Goal: Information Seeking & Learning: Learn about a topic

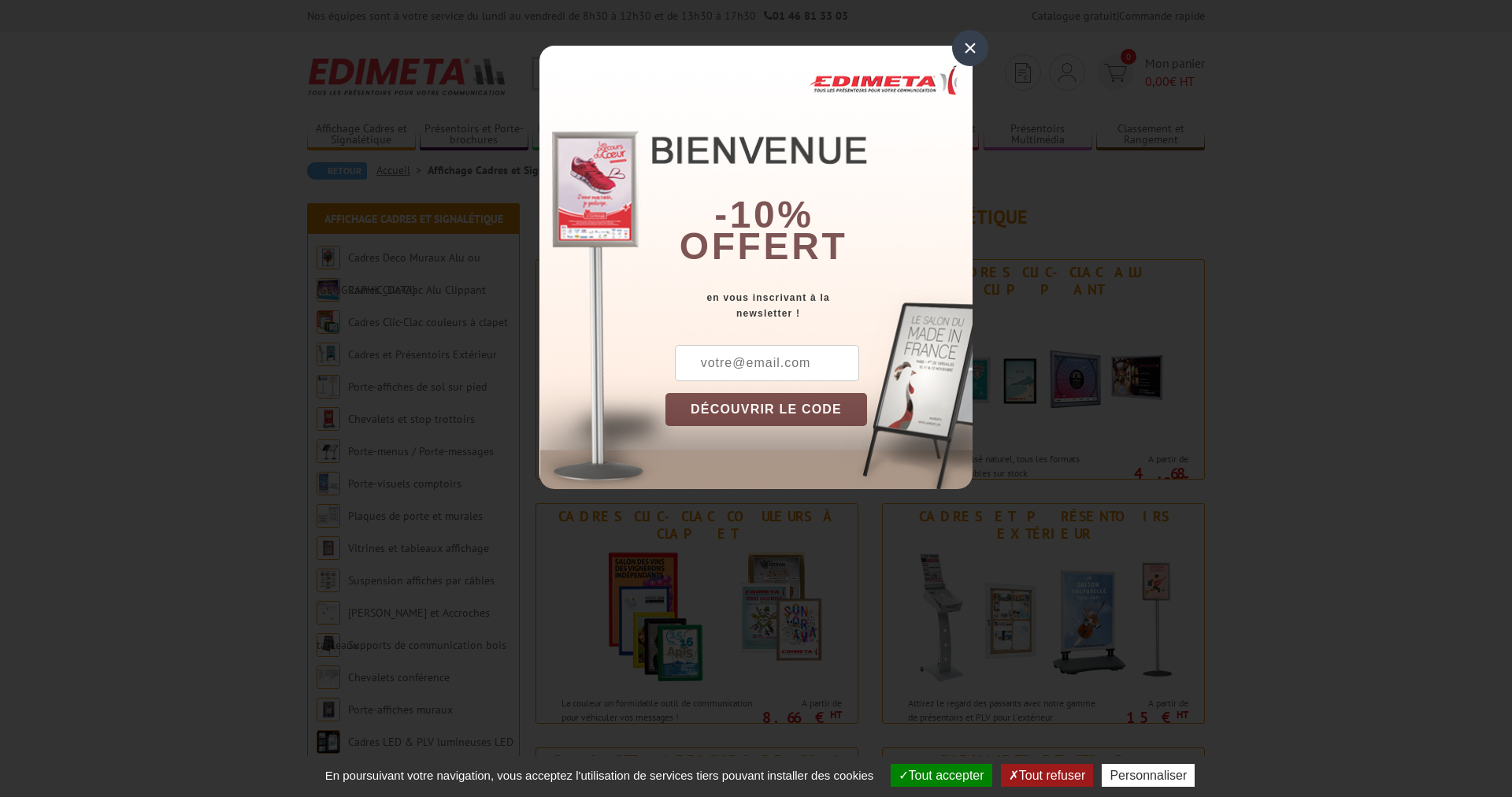
click at [965, 58] on div "×" at bounding box center [969, 48] width 36 height 36
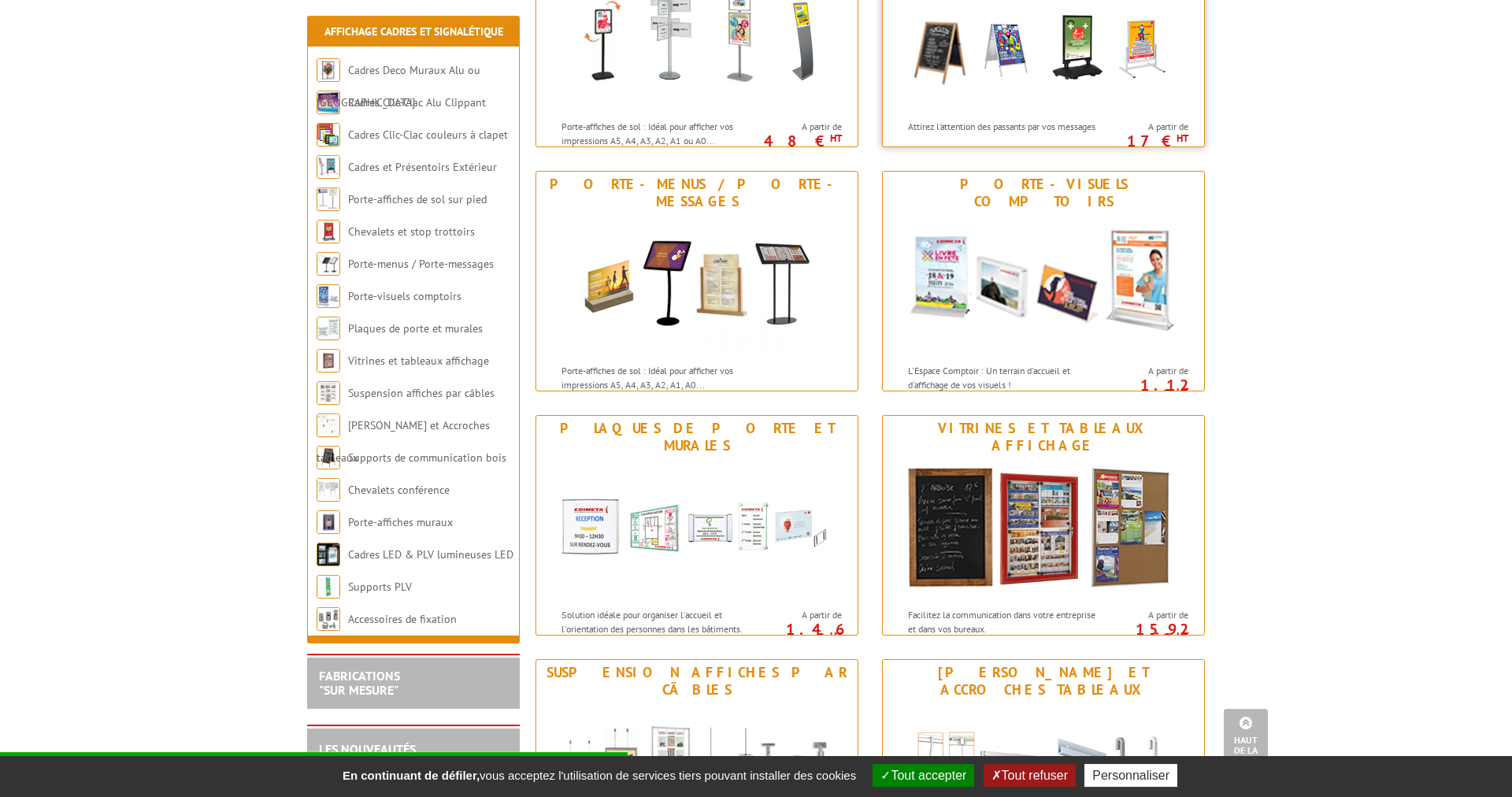
scroll to position [869, 0]
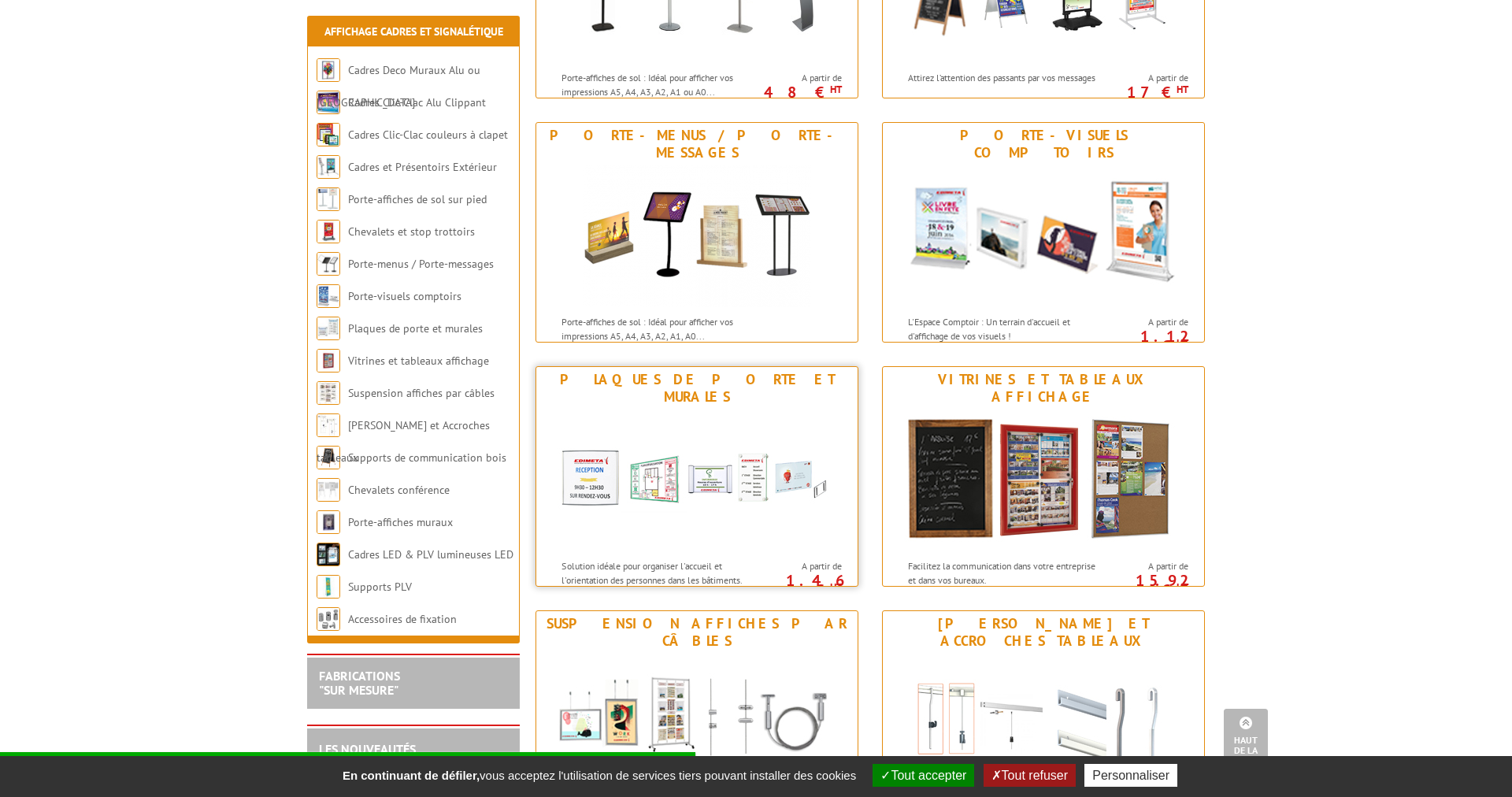
click at [752, 381] on div "Plaques de porte et murales" at bounding box center [696, 388] width 313 height 35
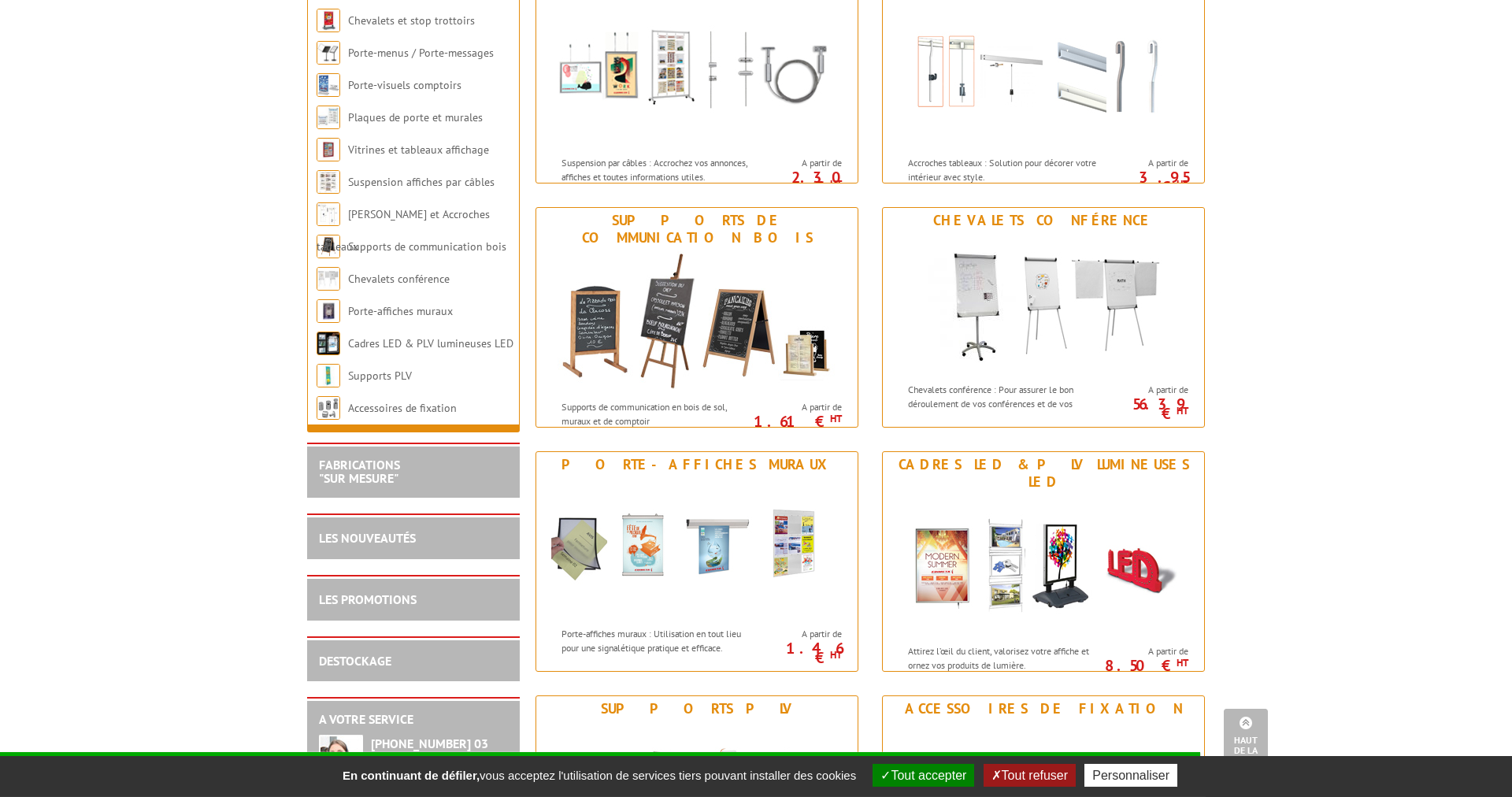
scroll to position [1521, 0]
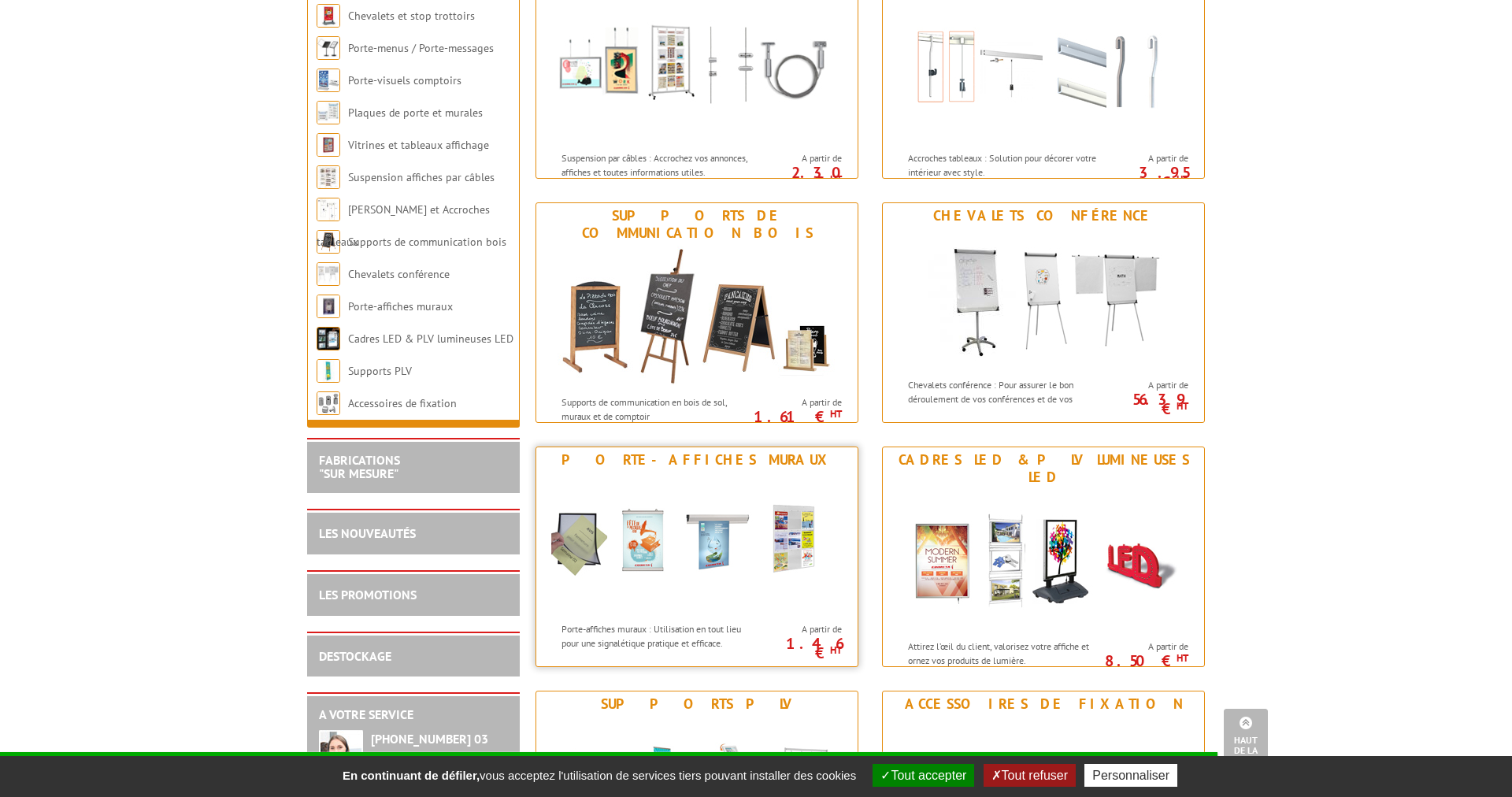
click at [723, 459] on div "Porte-affiches muraux" at bounding box center [696, 459] width 313 height 17
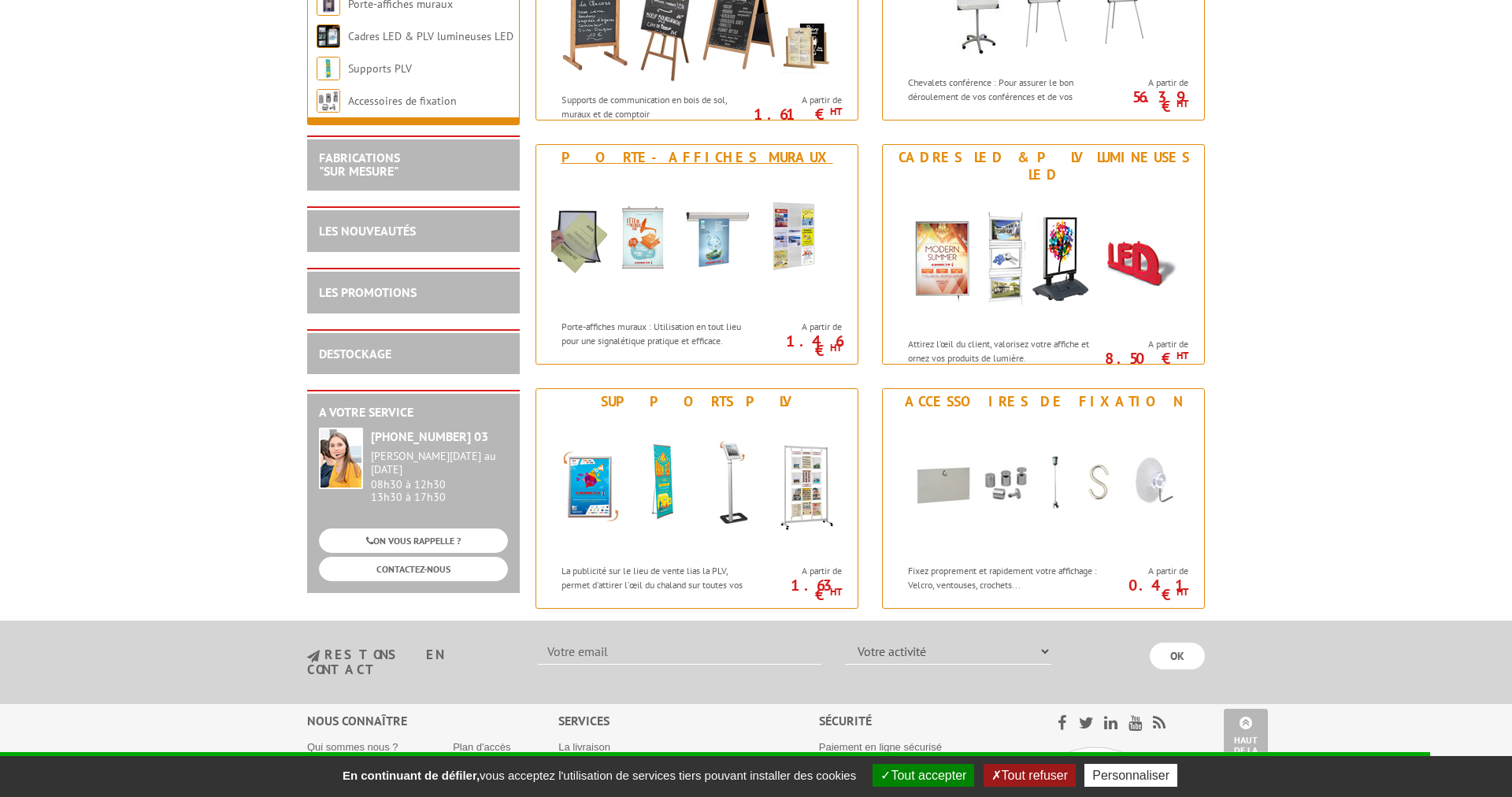
scroll to position [1848, 0]
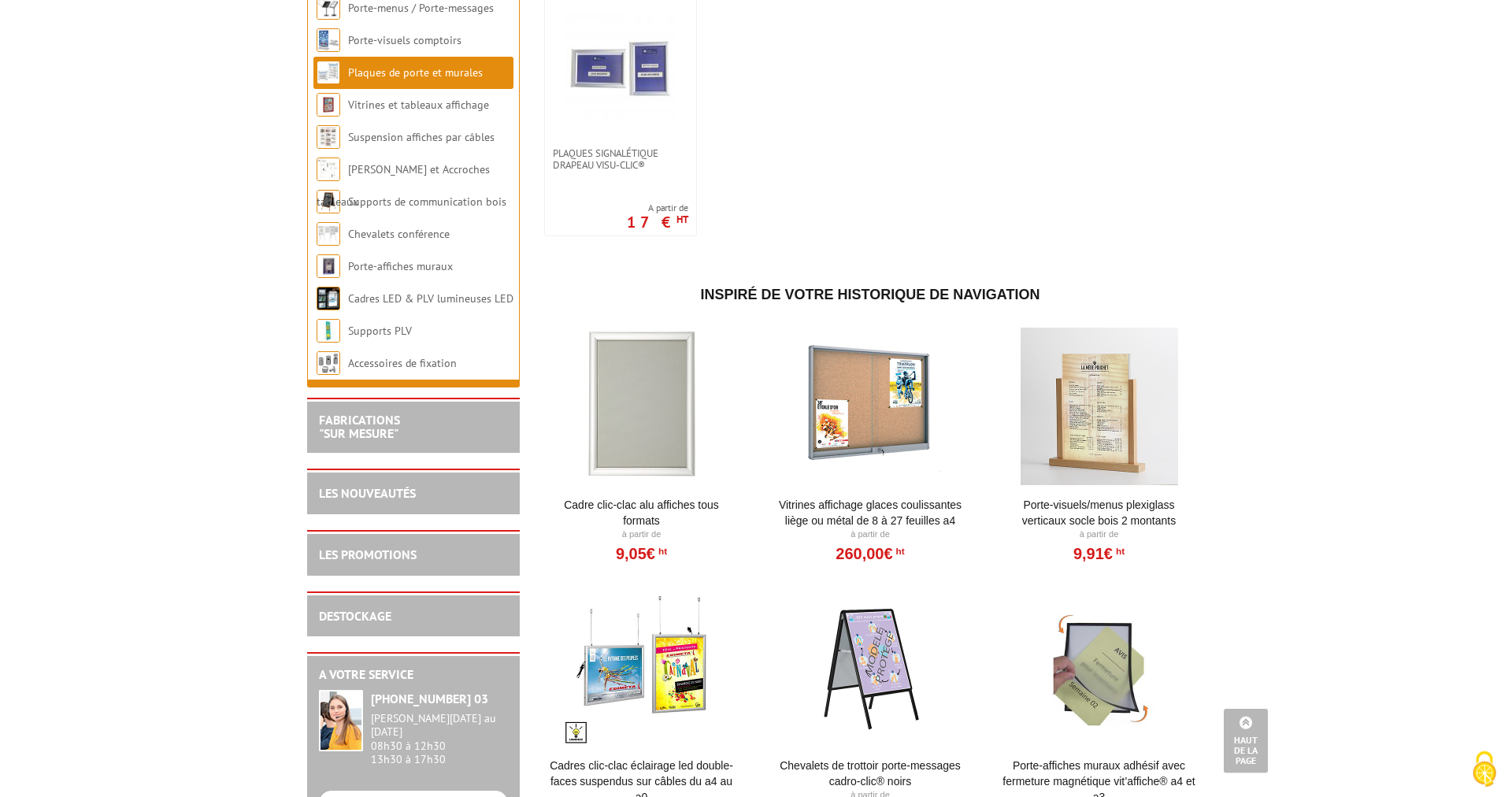
scroll to position [1087, 0]
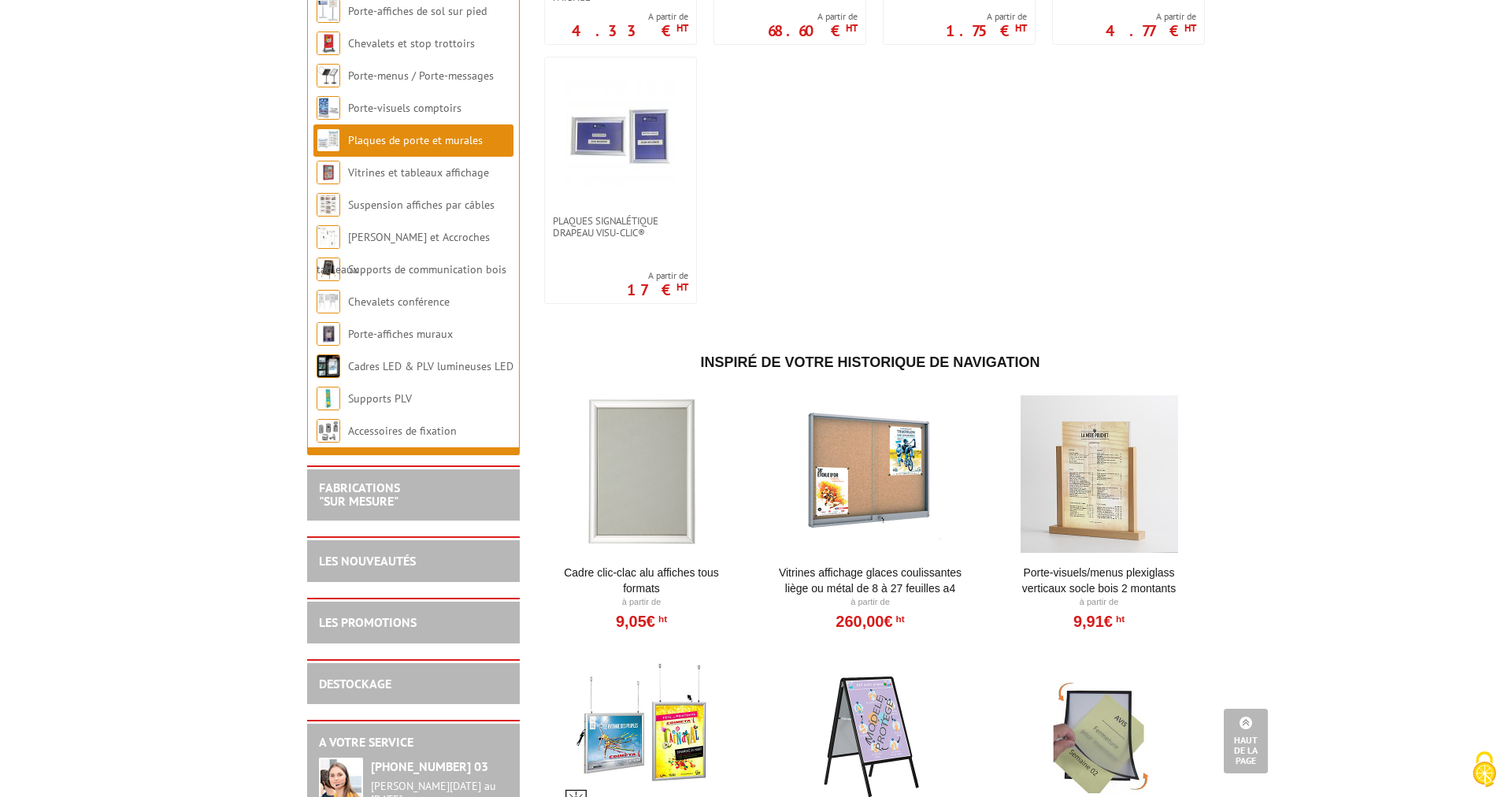
click at [671, 432] on div at bounding box center [641, 474] width 194 height 157
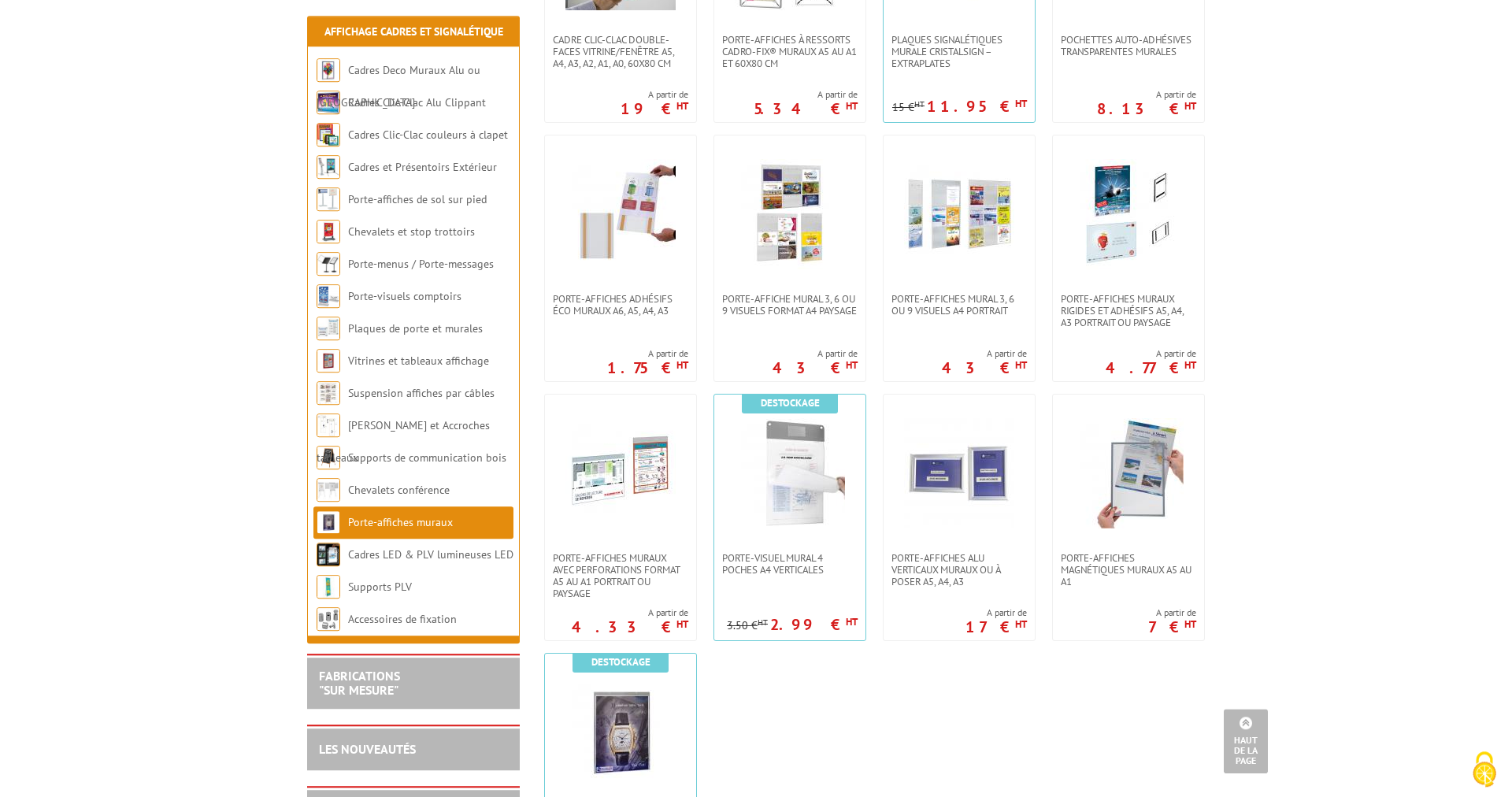
scroll to position [1087, 0]
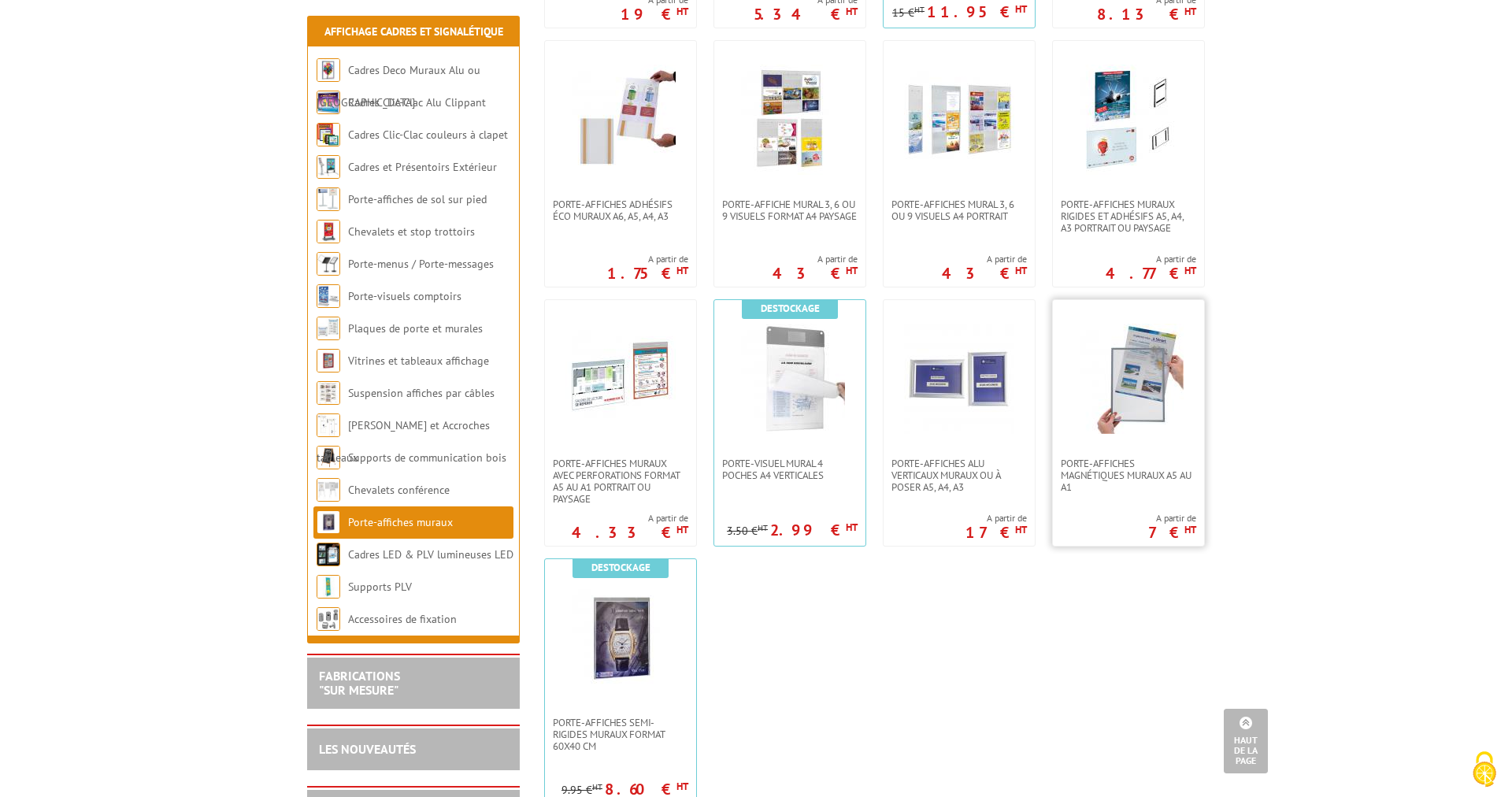
click at [1135, 384] on img at bounding box center [1128, 379] width 110 height 110
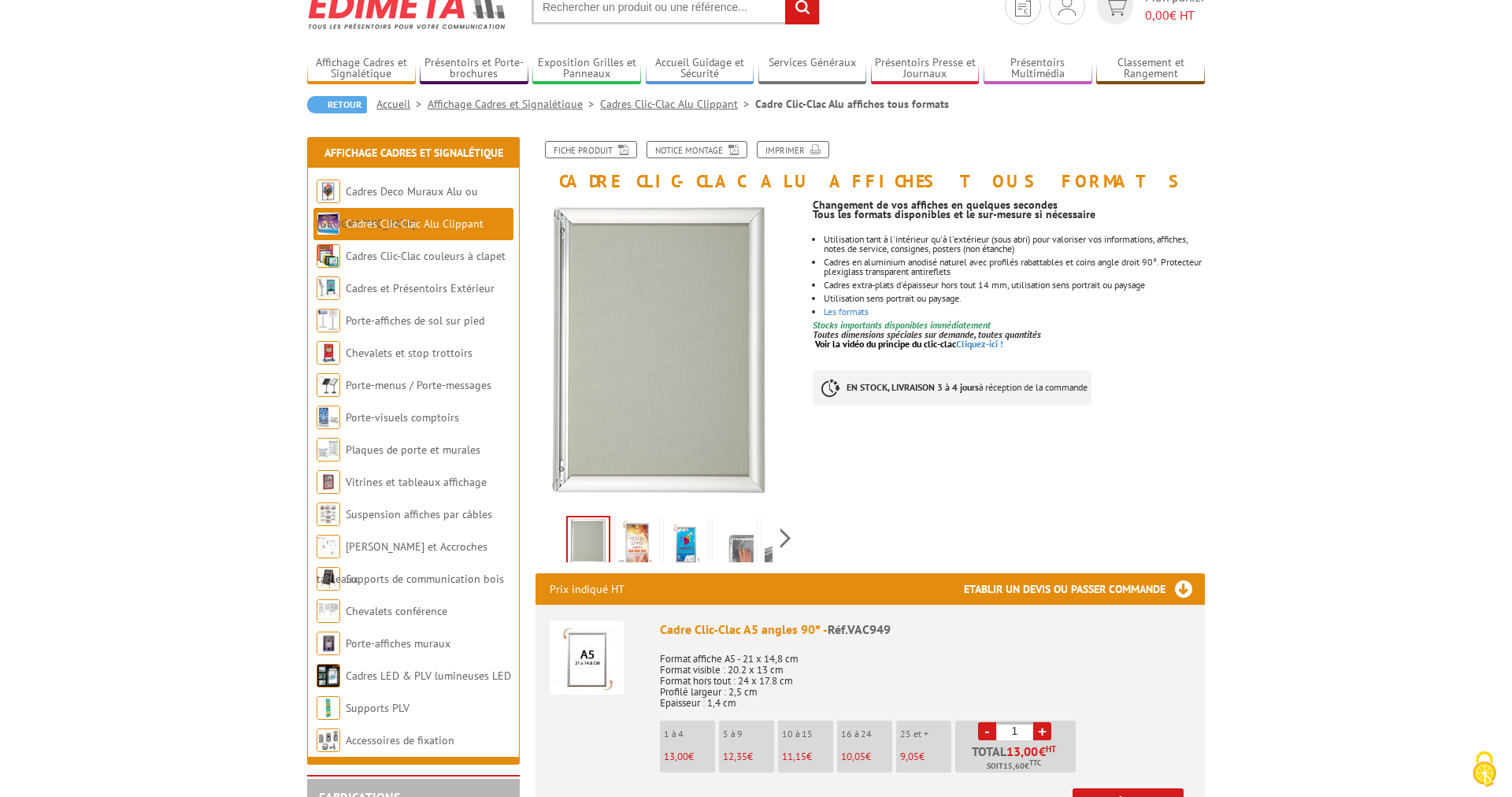
scroll to position [217, 0]
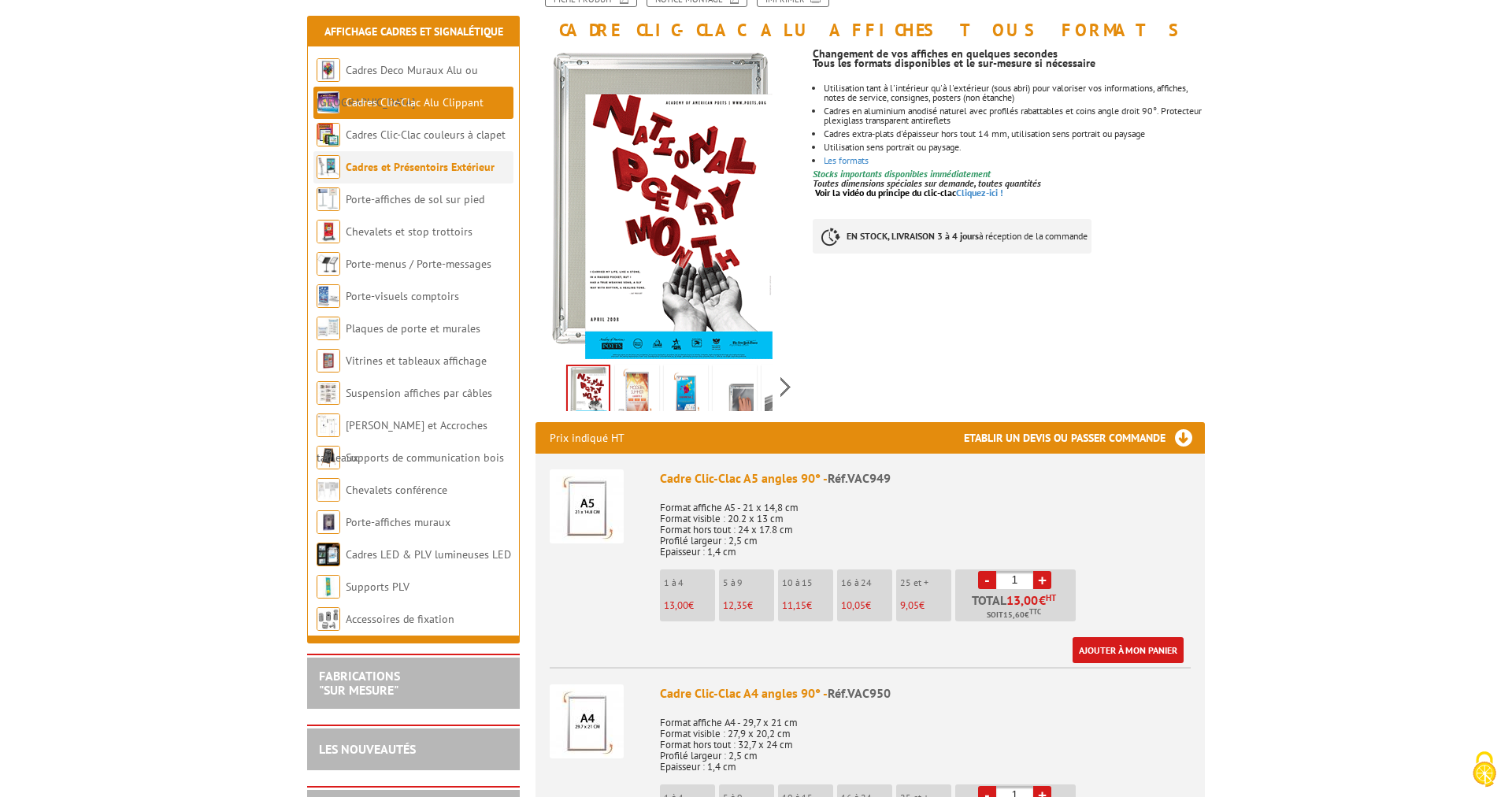
click at [410, 168] on link "Cadres et Présentoirs Extérieur" at bounding box center [420, 167] width 149 height 15
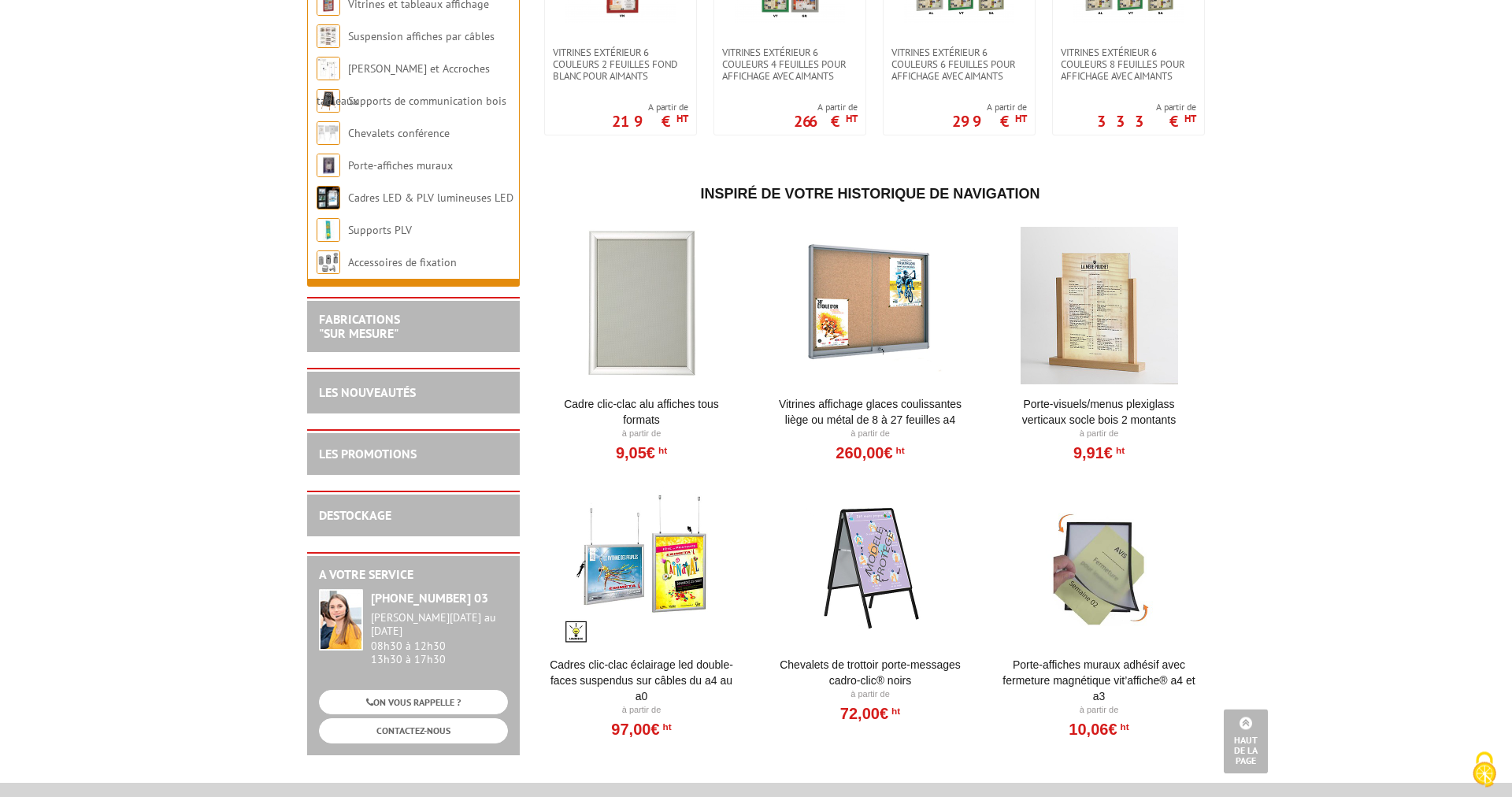
scroll to position [1521, 0]
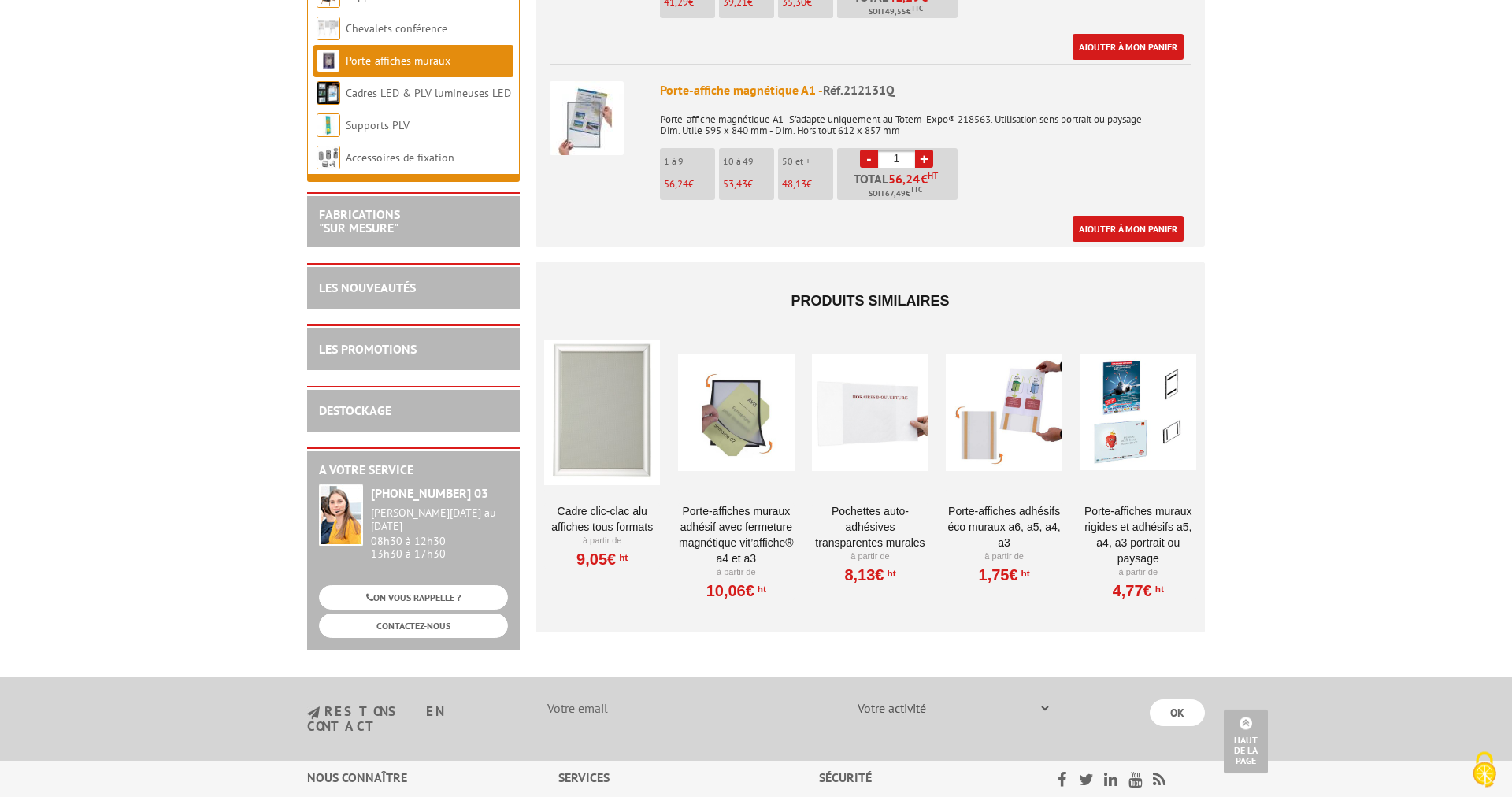
scroll to position [1413, 0]
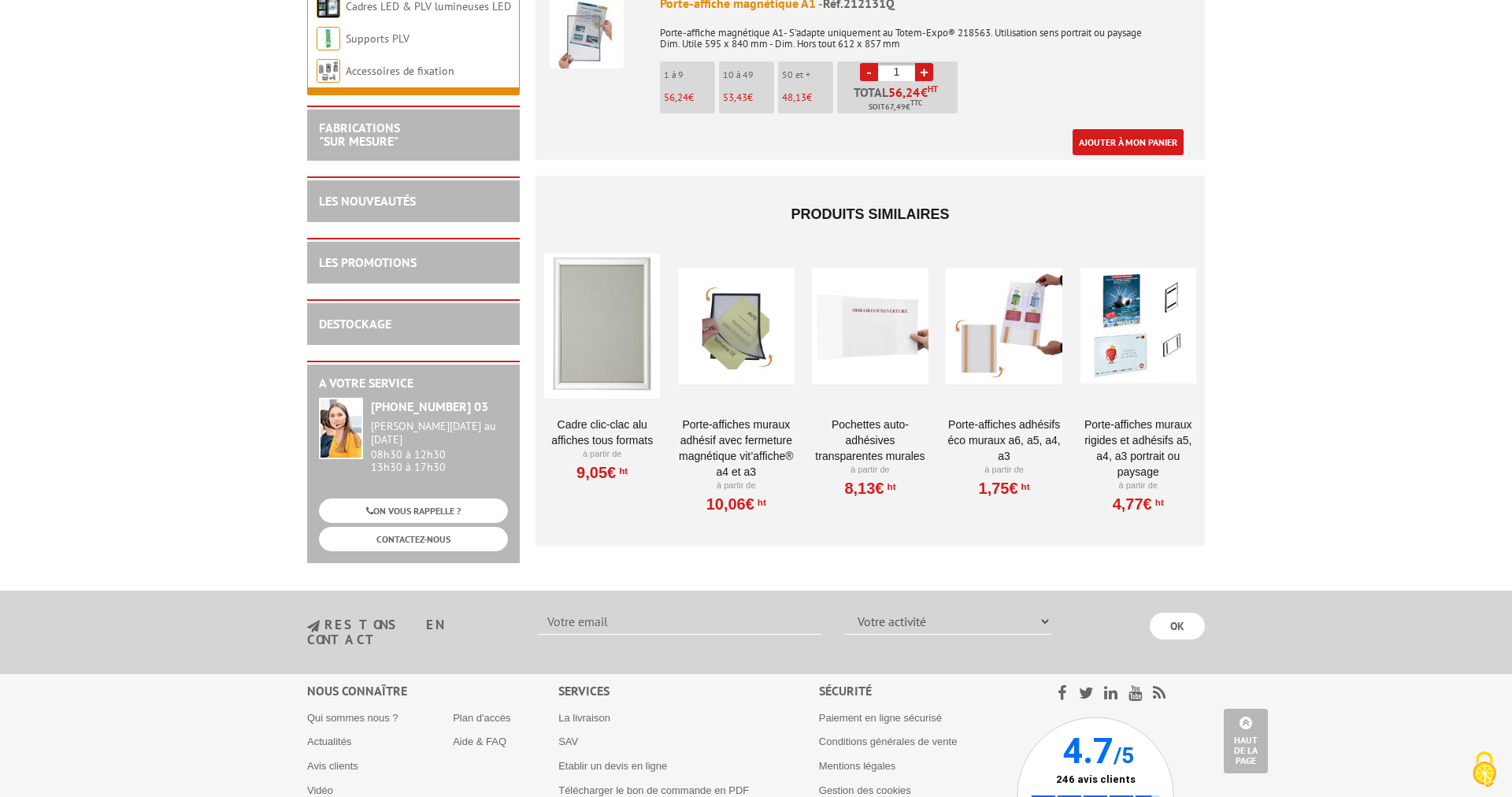
click at [749, 286] on div at bounding box center [735, 326] width 116 height 157
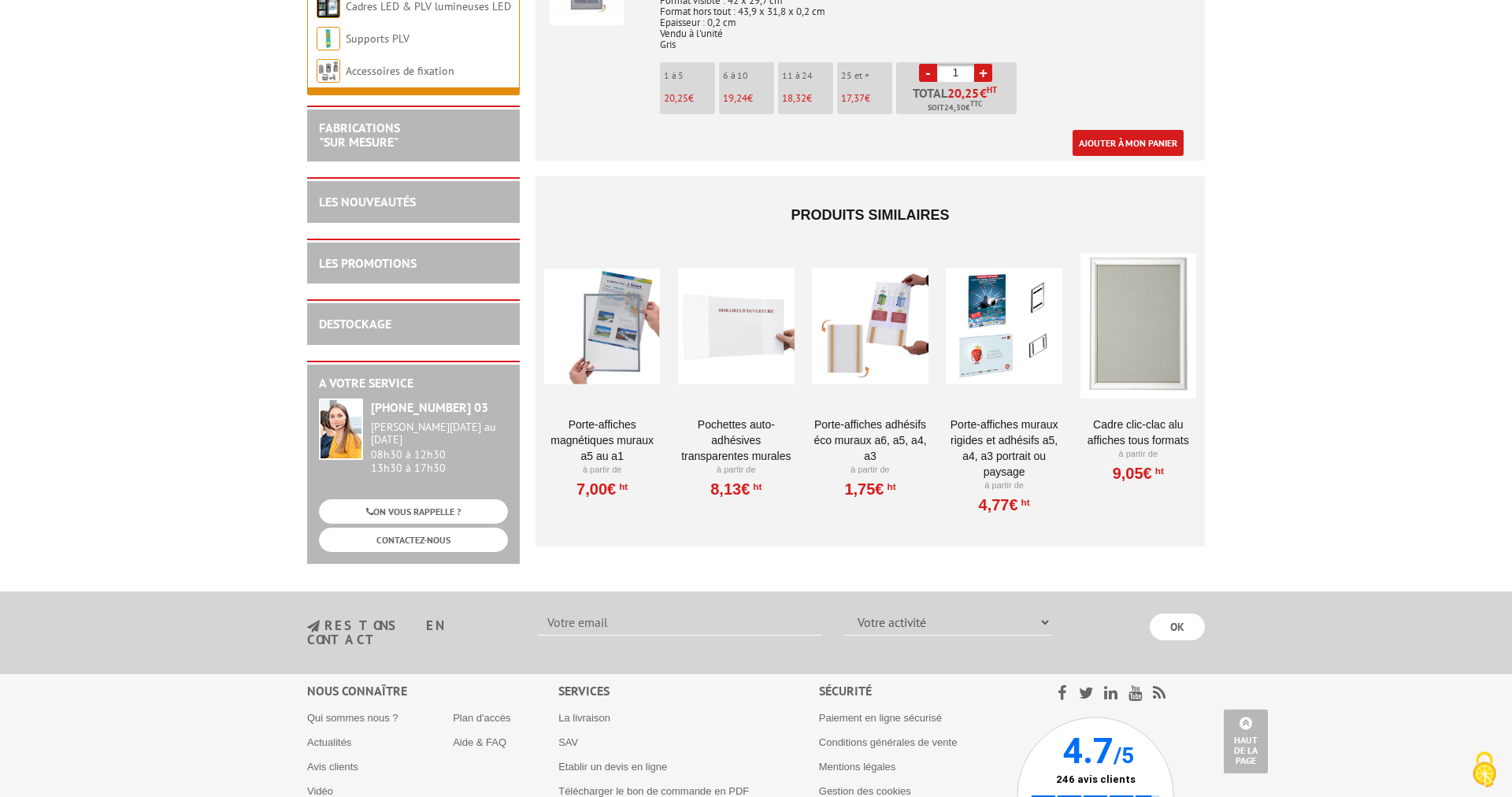
scroll to position [1413, 0]
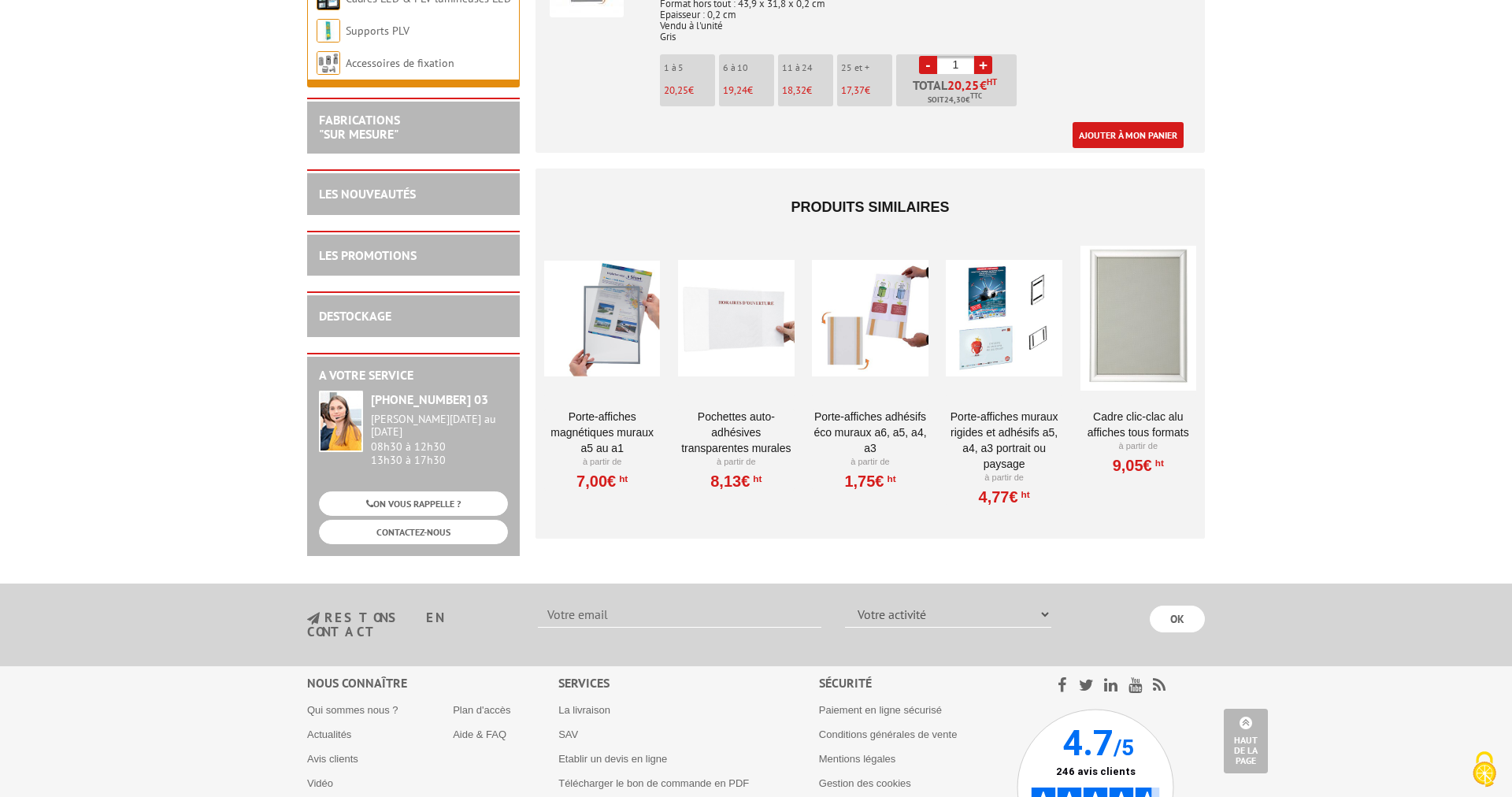
click at [1139, 353] on div at bounding box center [1138, 318] width 116 height 157
